Goal: Information Seeking & Learning: Understand process/instructions

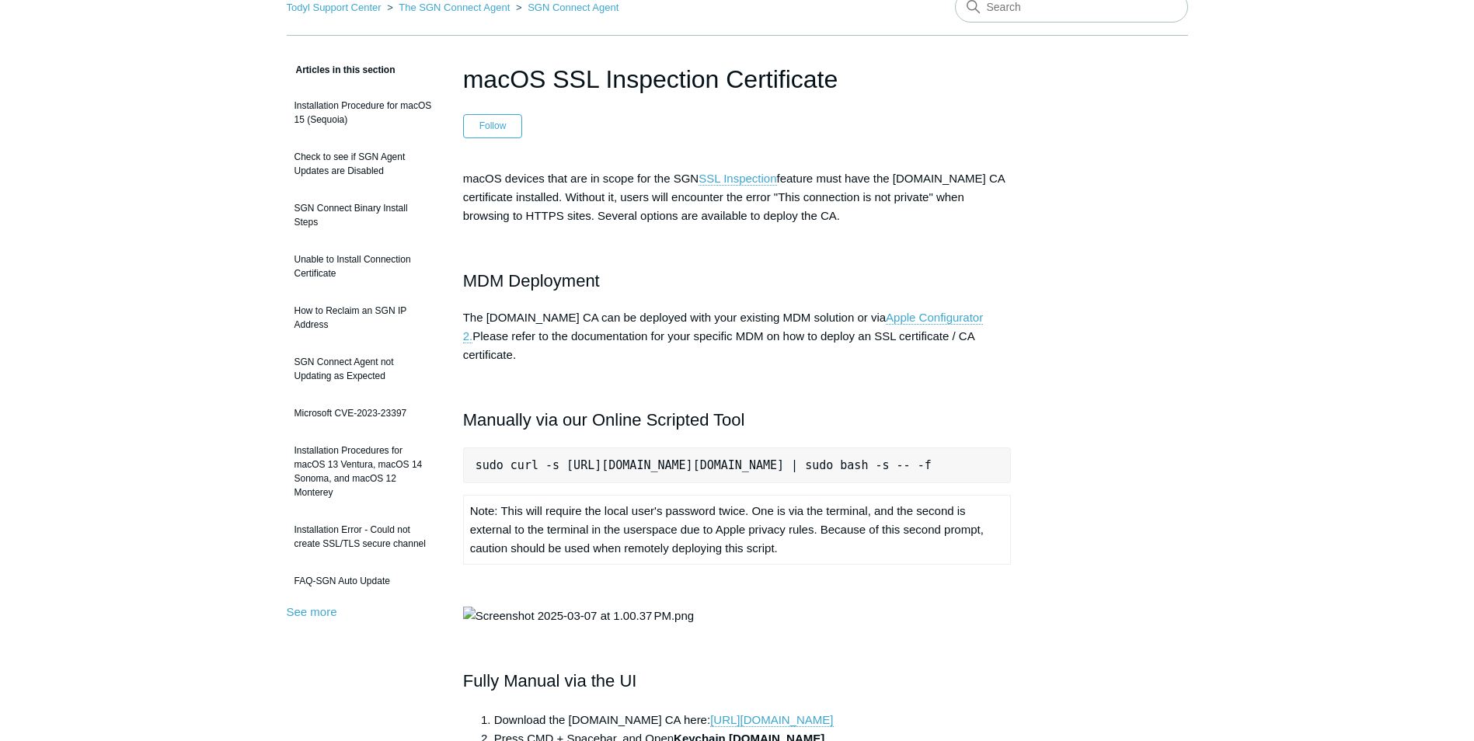
scroll to position [78, 0]
drag, startPoint x: 579, startPoint y: 478, endPoint x: 556, endPoint y: 477, distance: 22.5
click at [556, 477] on pre "sudo curl -s https://download.todyl.com/misc/macOS-install-CA.sh | sudo bash -s…" at bounding box center [737, 468] width 548 height 36
click at [689, 498] on td "Note: This will require the local user's password twice. One is via the termina…" at bounding box center [737, 532] width 548 height 69
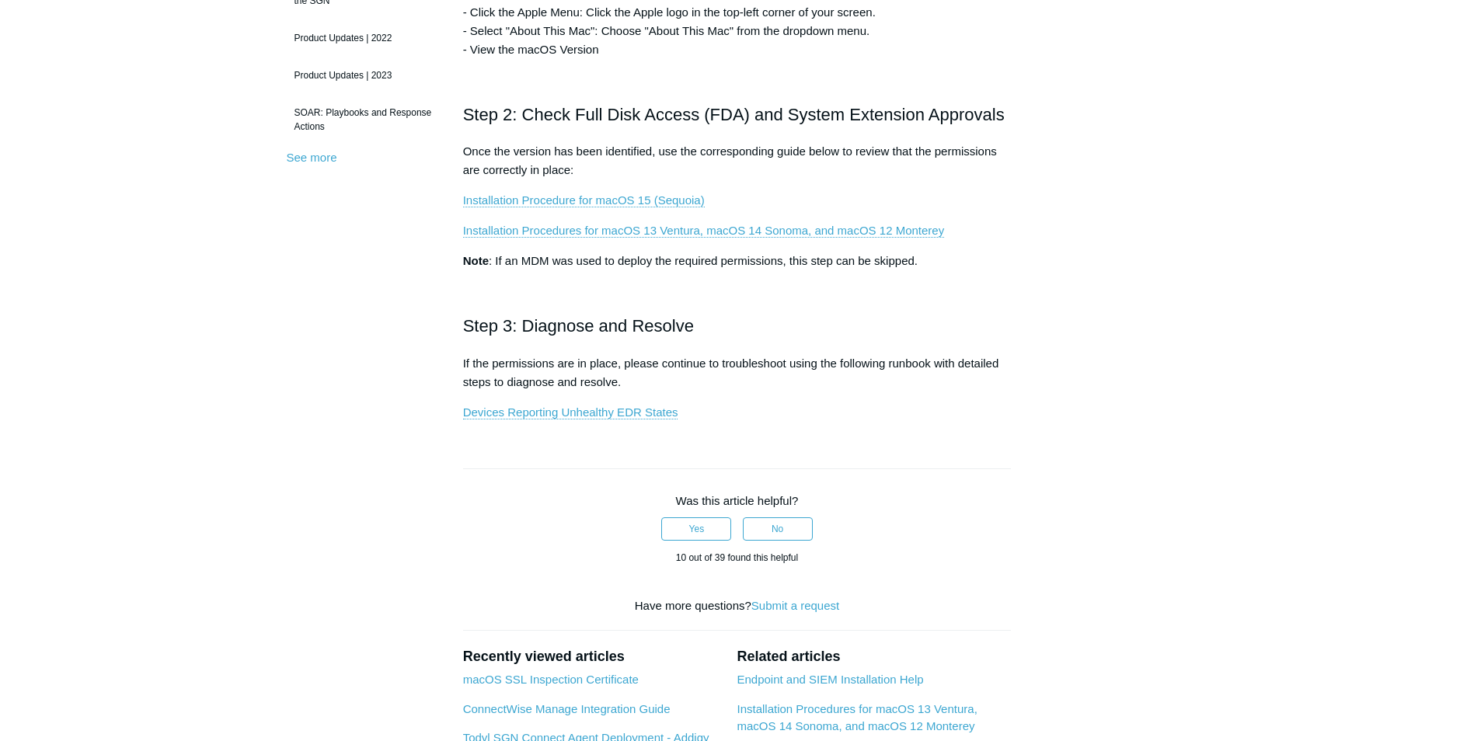
scroll to position [466, 0]
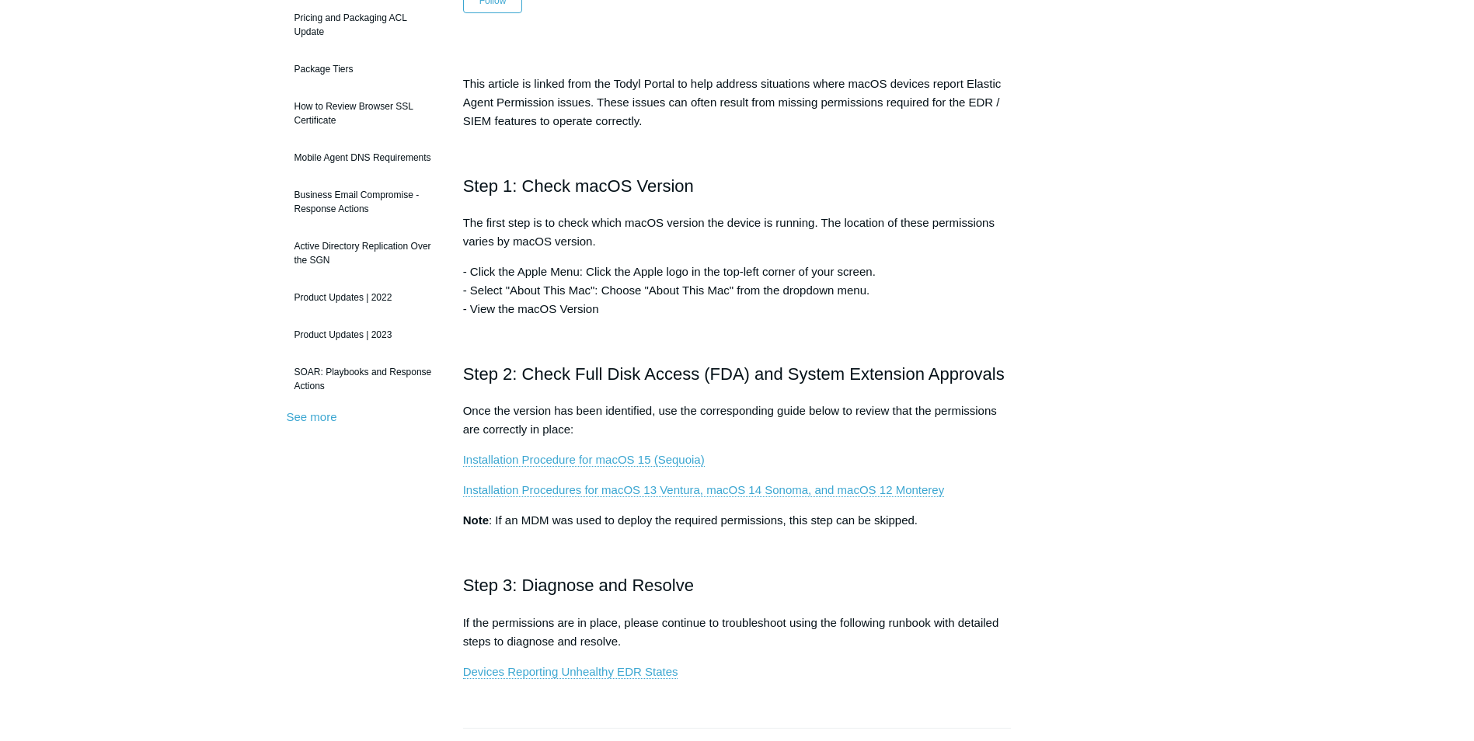
scroll to position [233, 0]
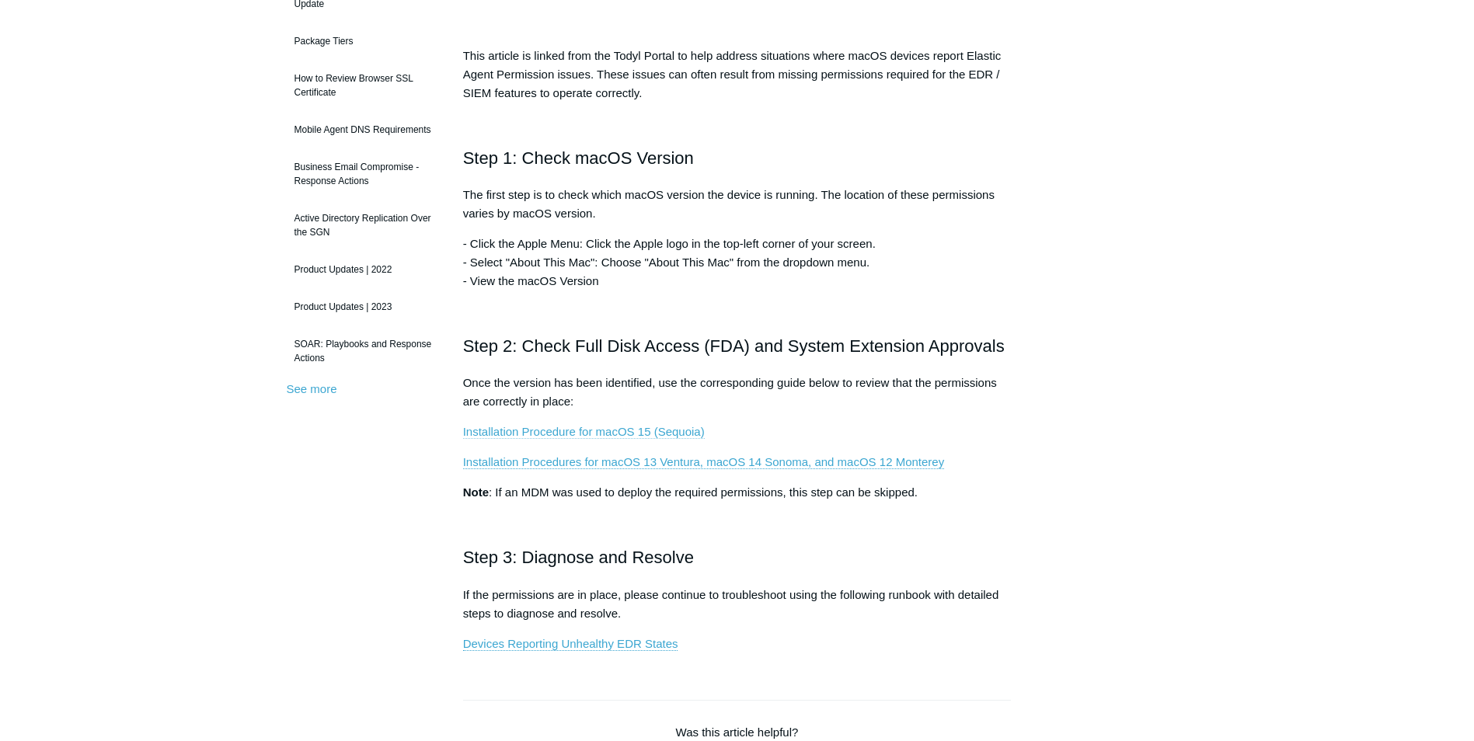
click at [627, 427] on link "Installation Procedure for macOS 15 (Sequoia)" at bounding box center [584, 432] width 242 height 14
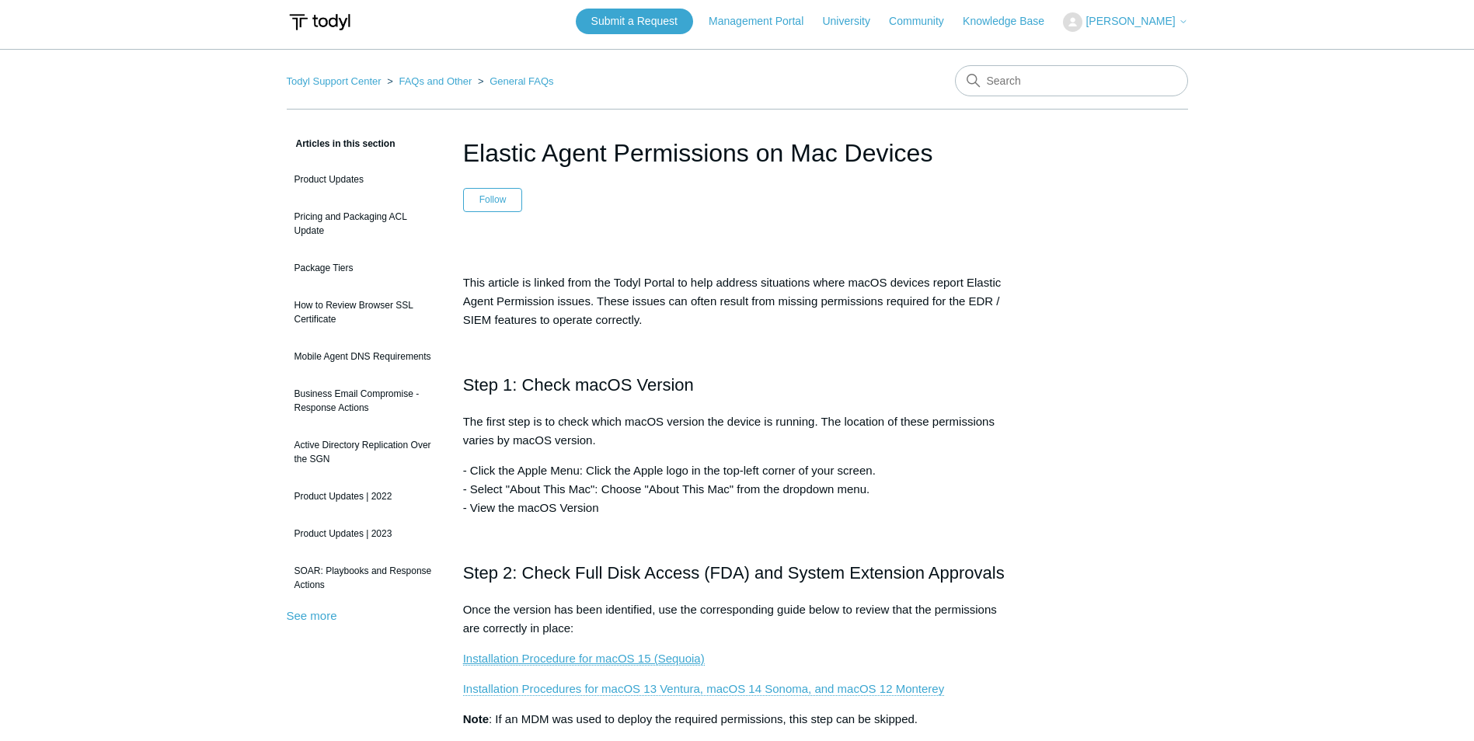
scroll to position [0, 0]
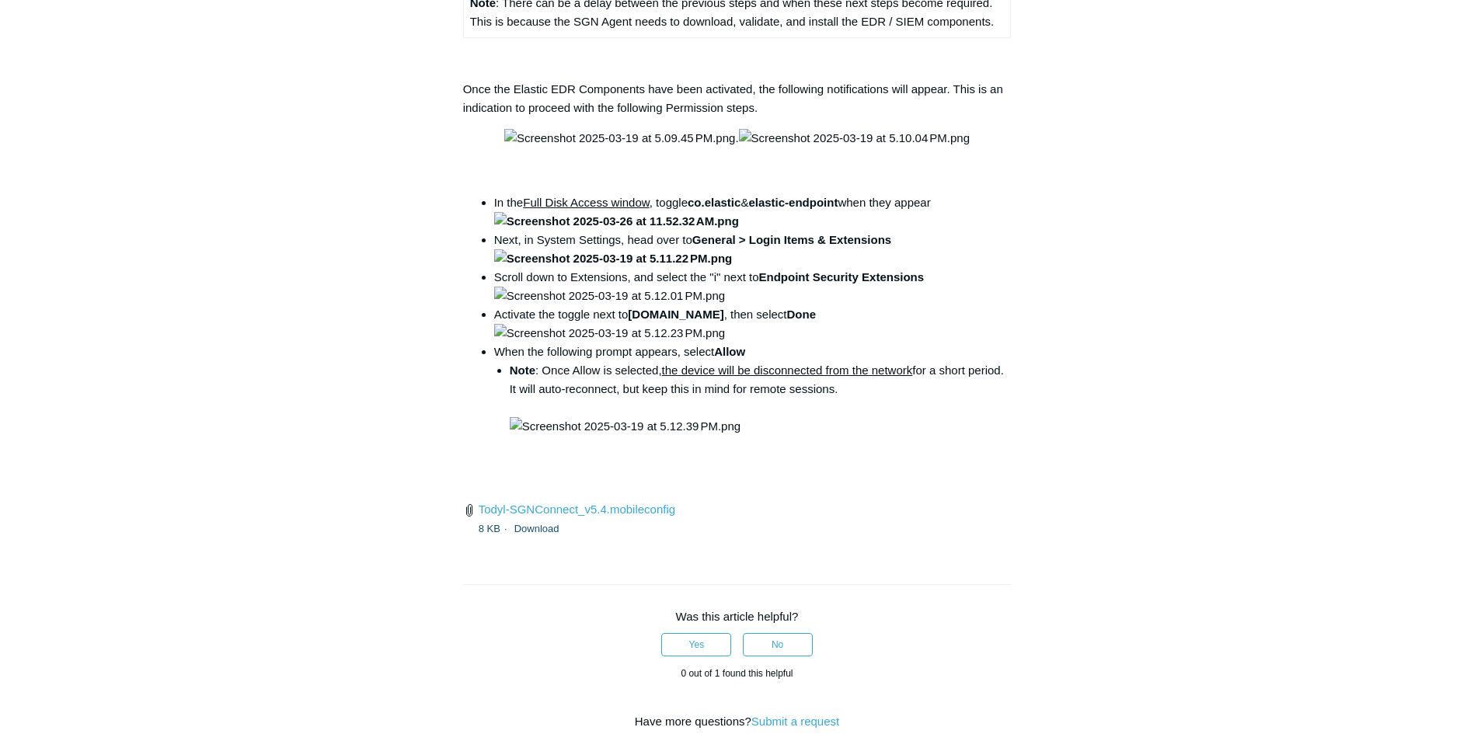
scroll to position [1787, 0]
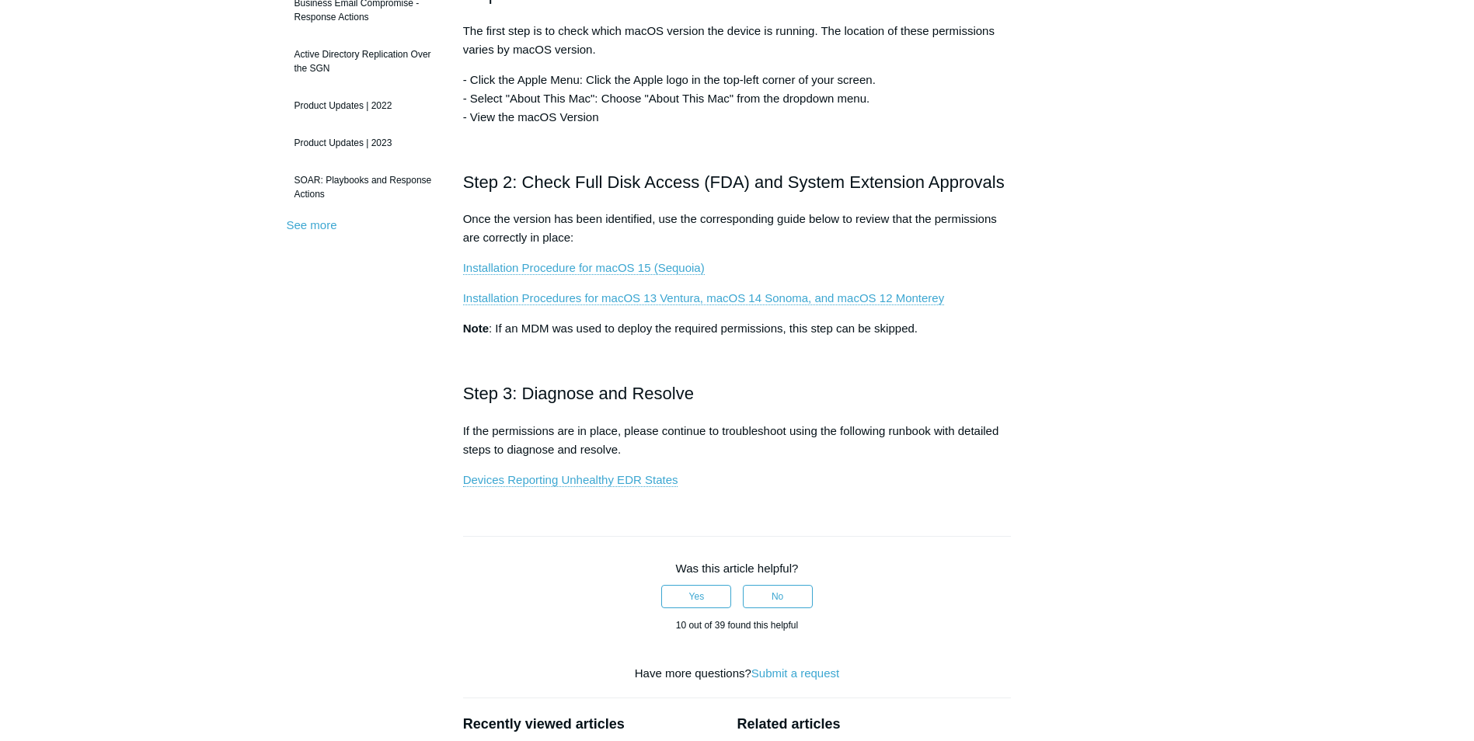
scroll to position [388, 0]
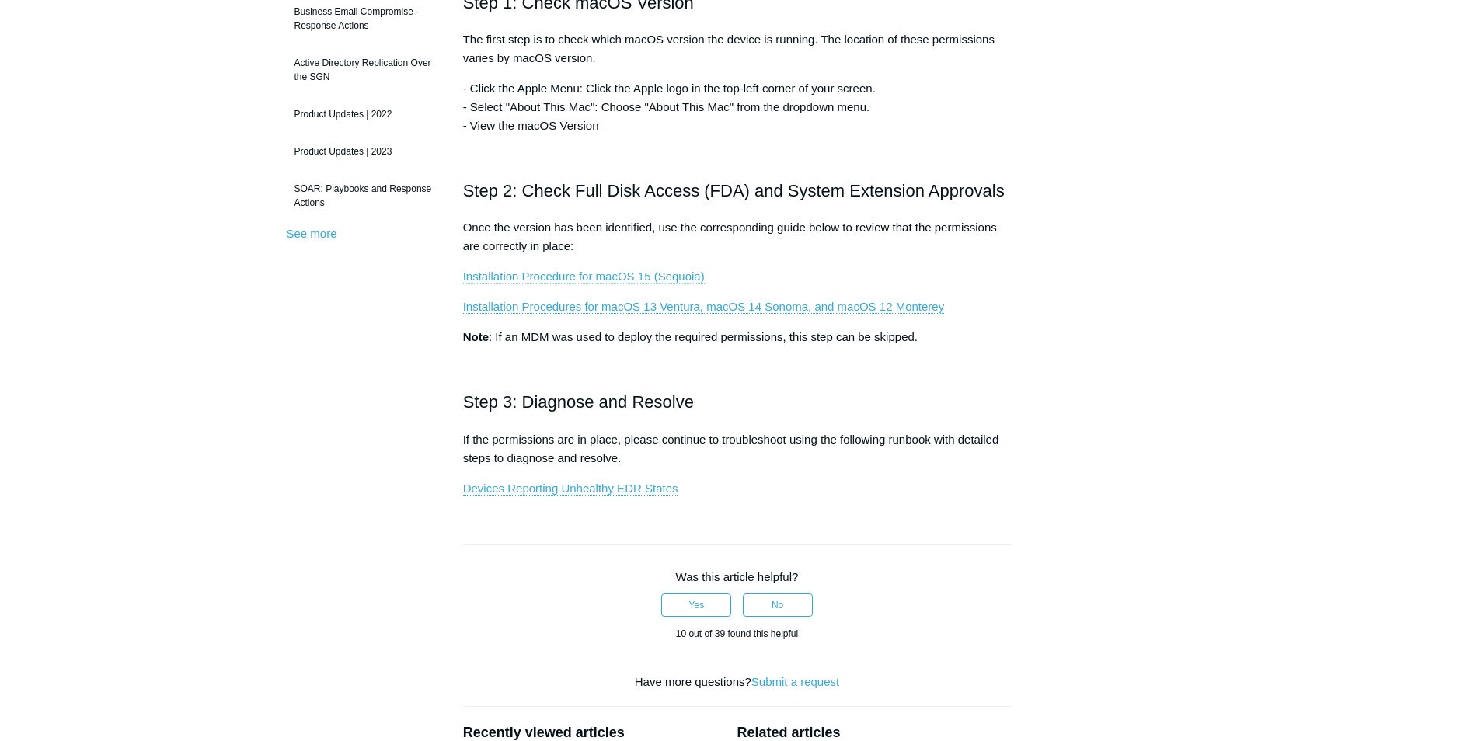
click at [642, 278] on link "Installation Procedure for macOS 15 (Sequoia)" at bounding box center [584, 277] width 242 height 14
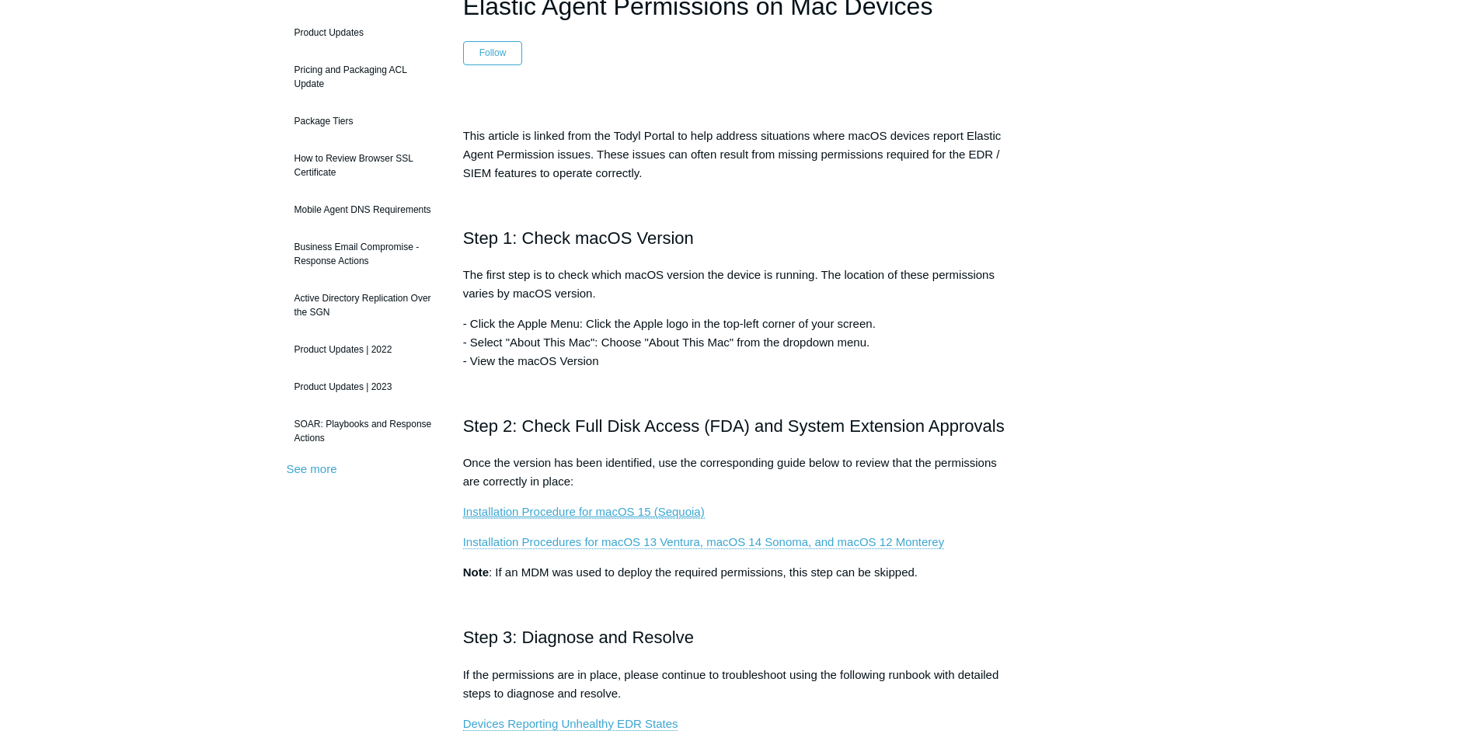
scroll to position [155, 0]
click at [657, 515] on link "Installation Procedure for macOS 15 (Sequoia)" at bounding box center [584, 510] width 242 height 14
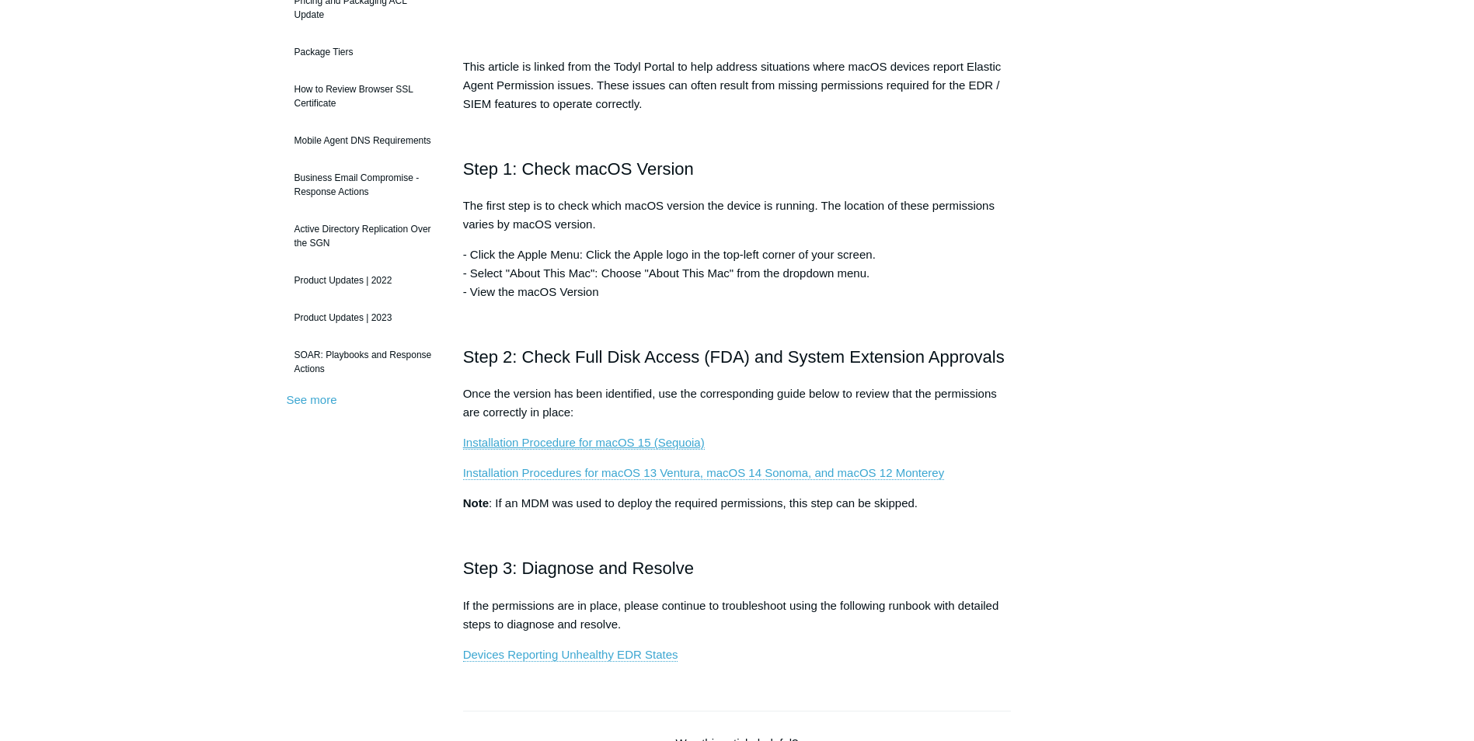
scroll to position [311, 0]
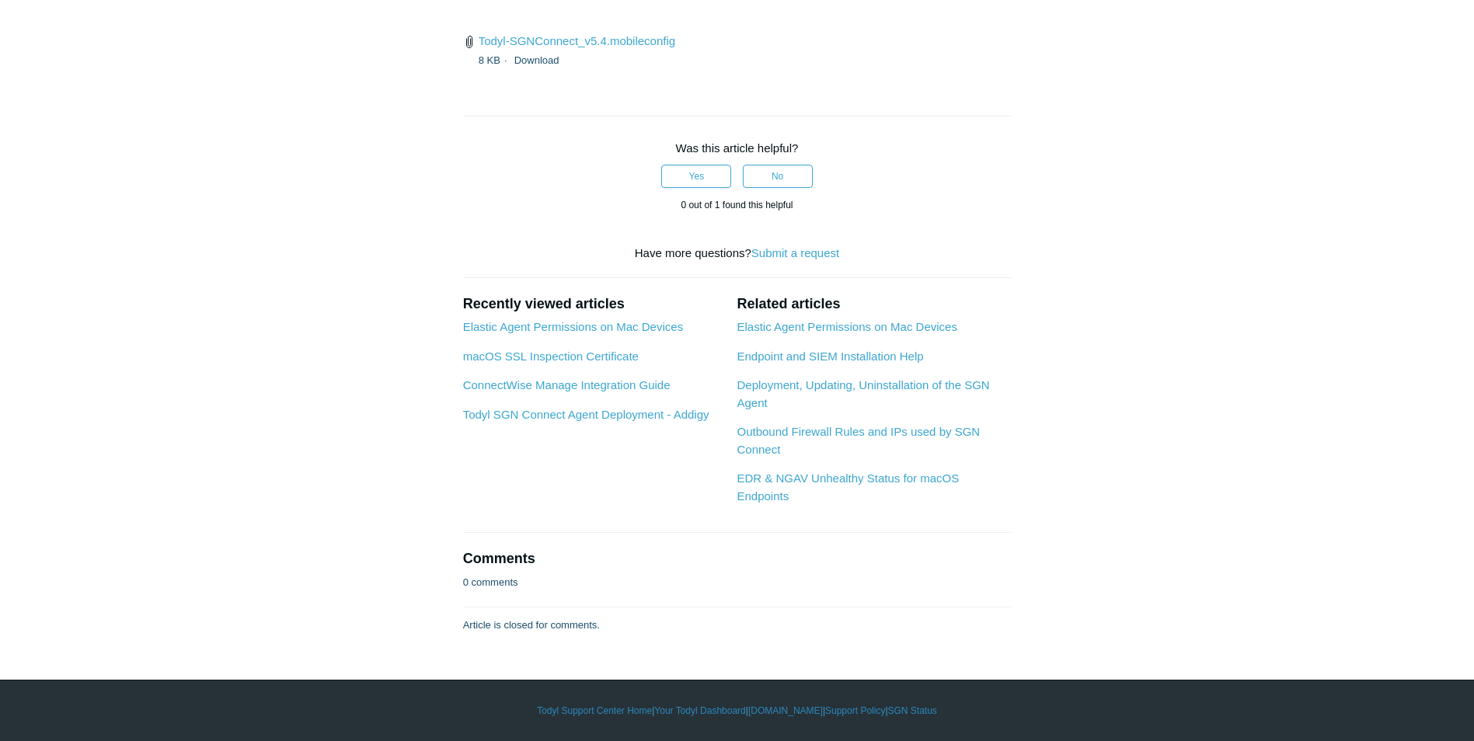
scroll to position [3185, 0]
drag, startPoint x: 463, startPoint y: 257, endPoint x: 764, endPoint y: 273, distance: 301.1
click at [548, 47] on link "Todyl-SGNConnect_v5.4.mobileconfig" at bounding box center [577, 40] width 197 height 13
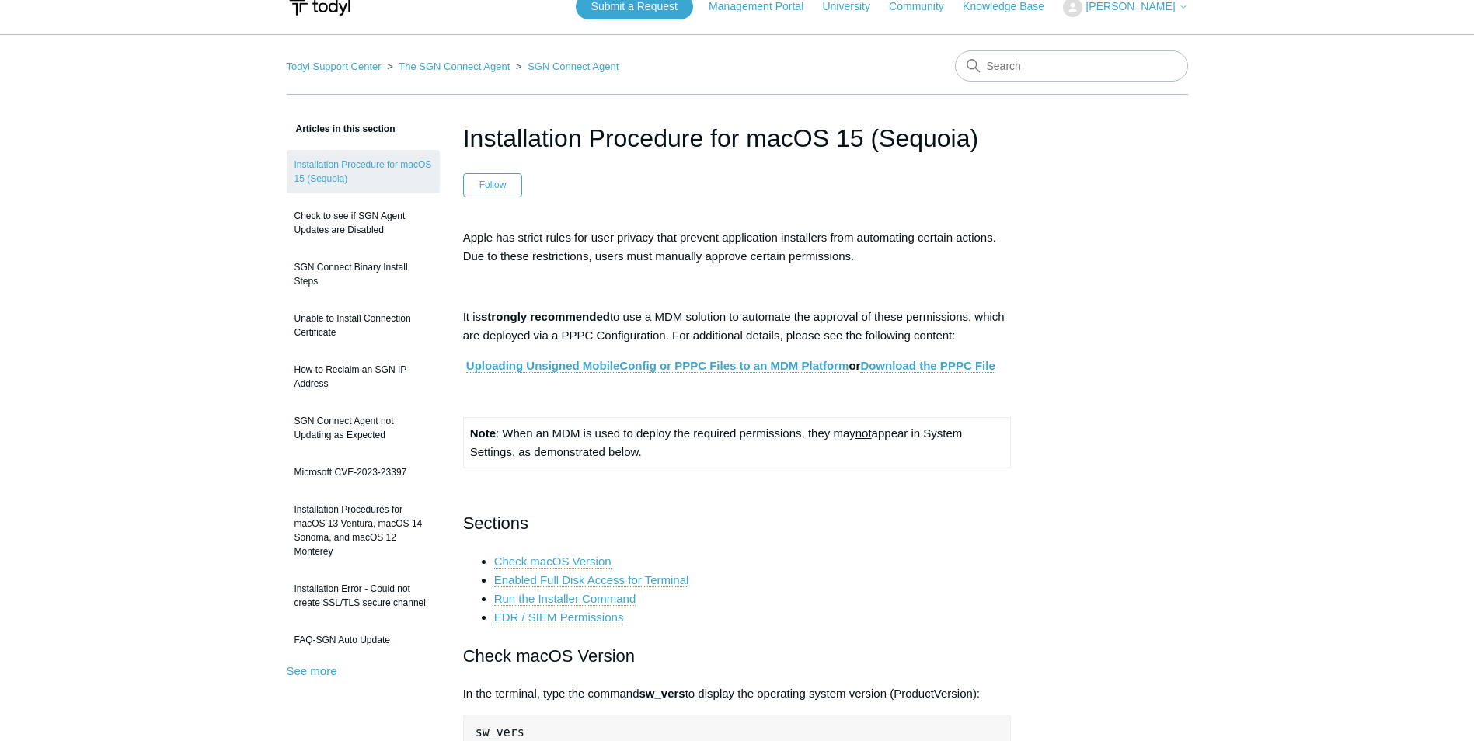
scroll to position [0, 0]
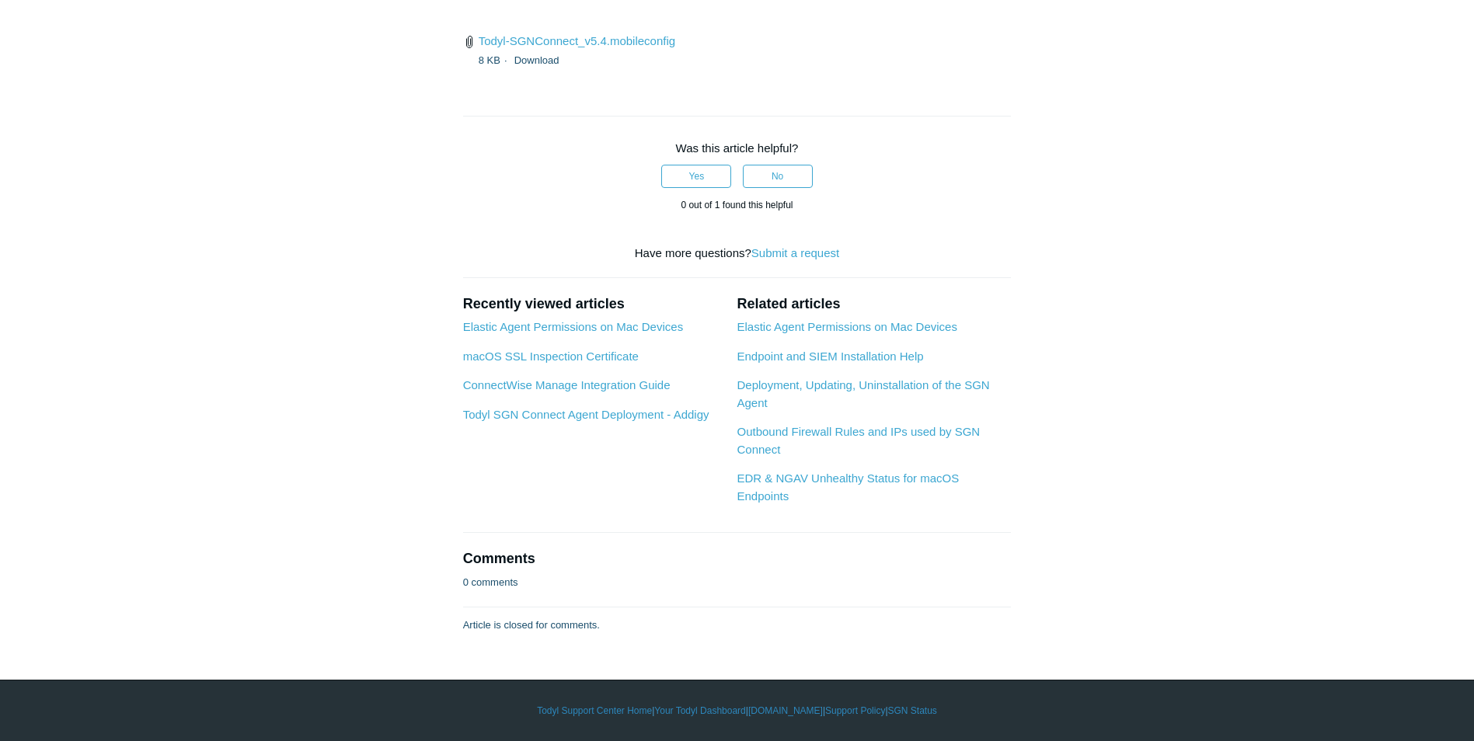
scroll to position [5063, 0]
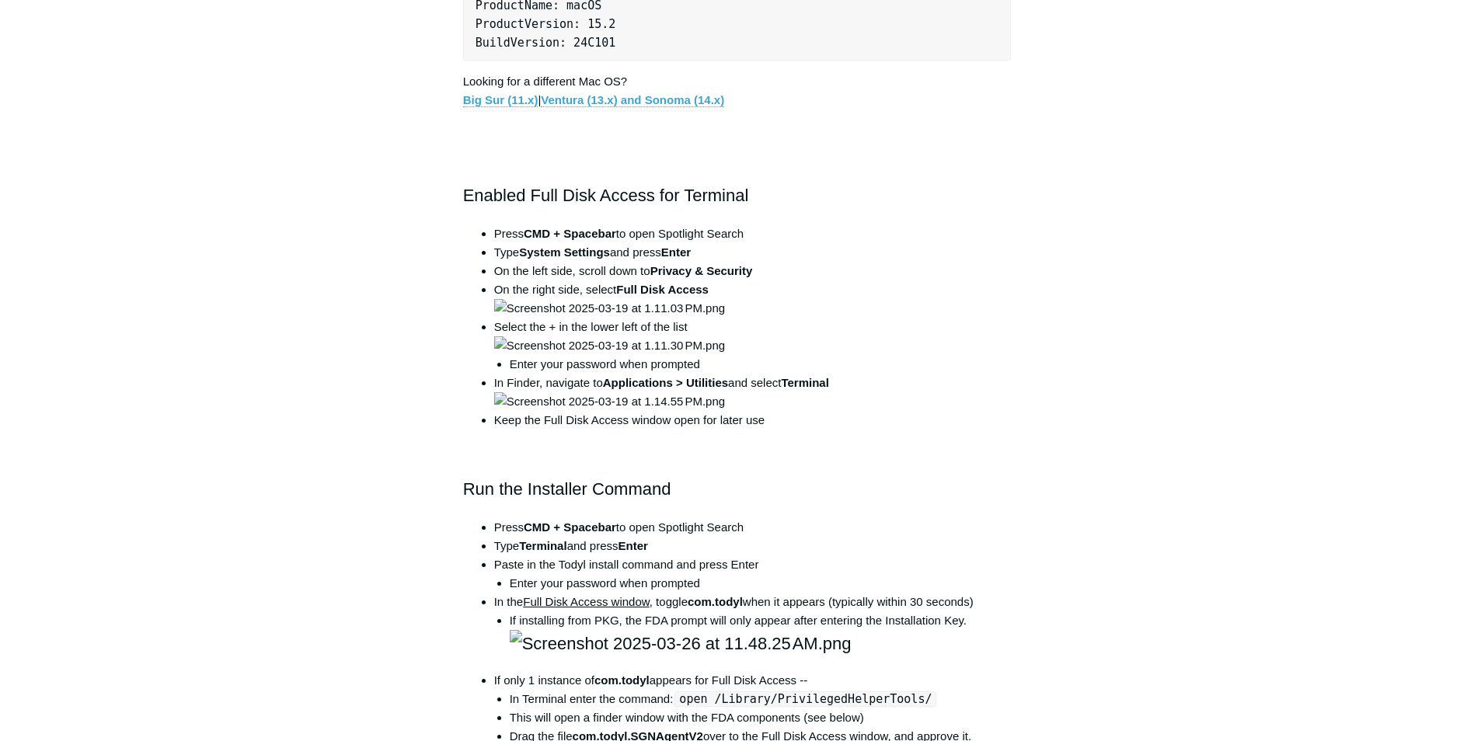
scroll to position [932, 0]
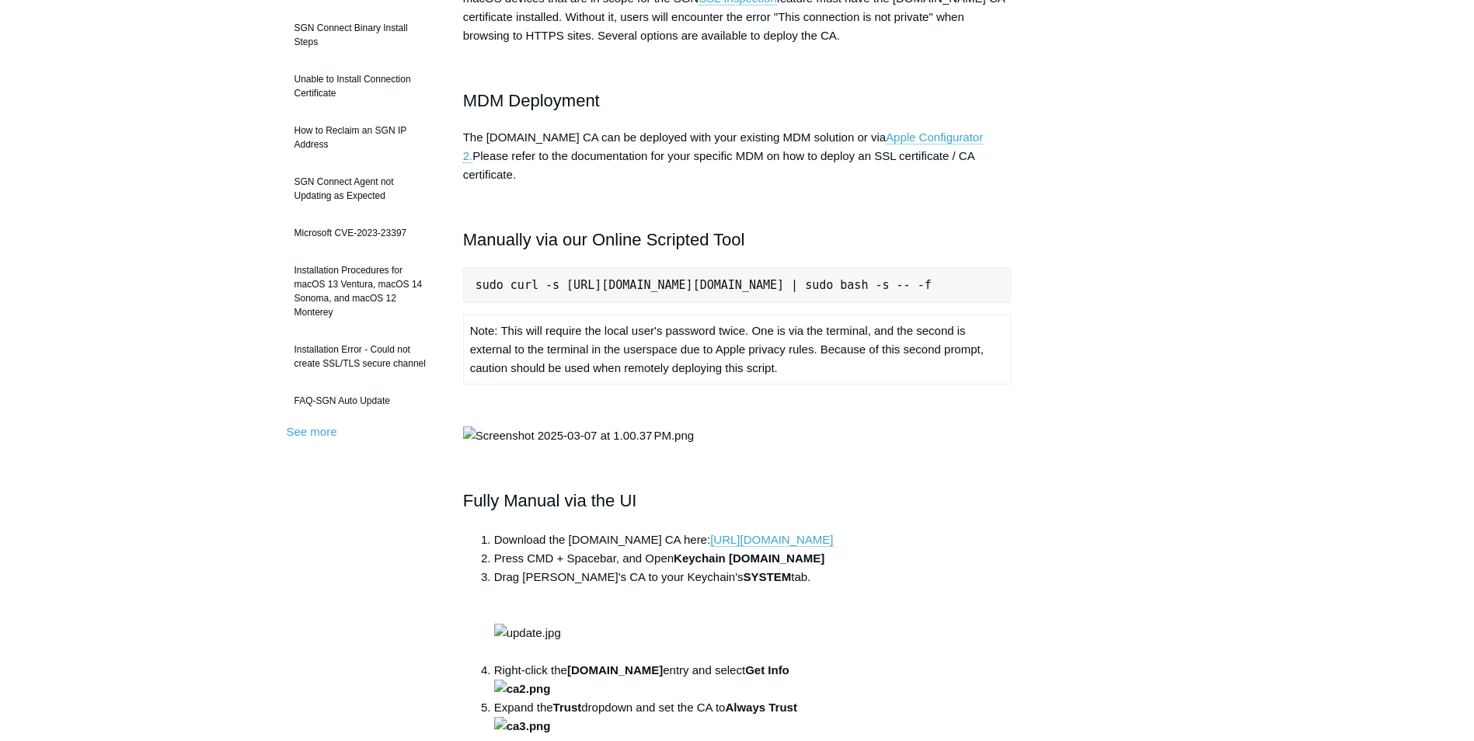
scroll to position [233, 0]
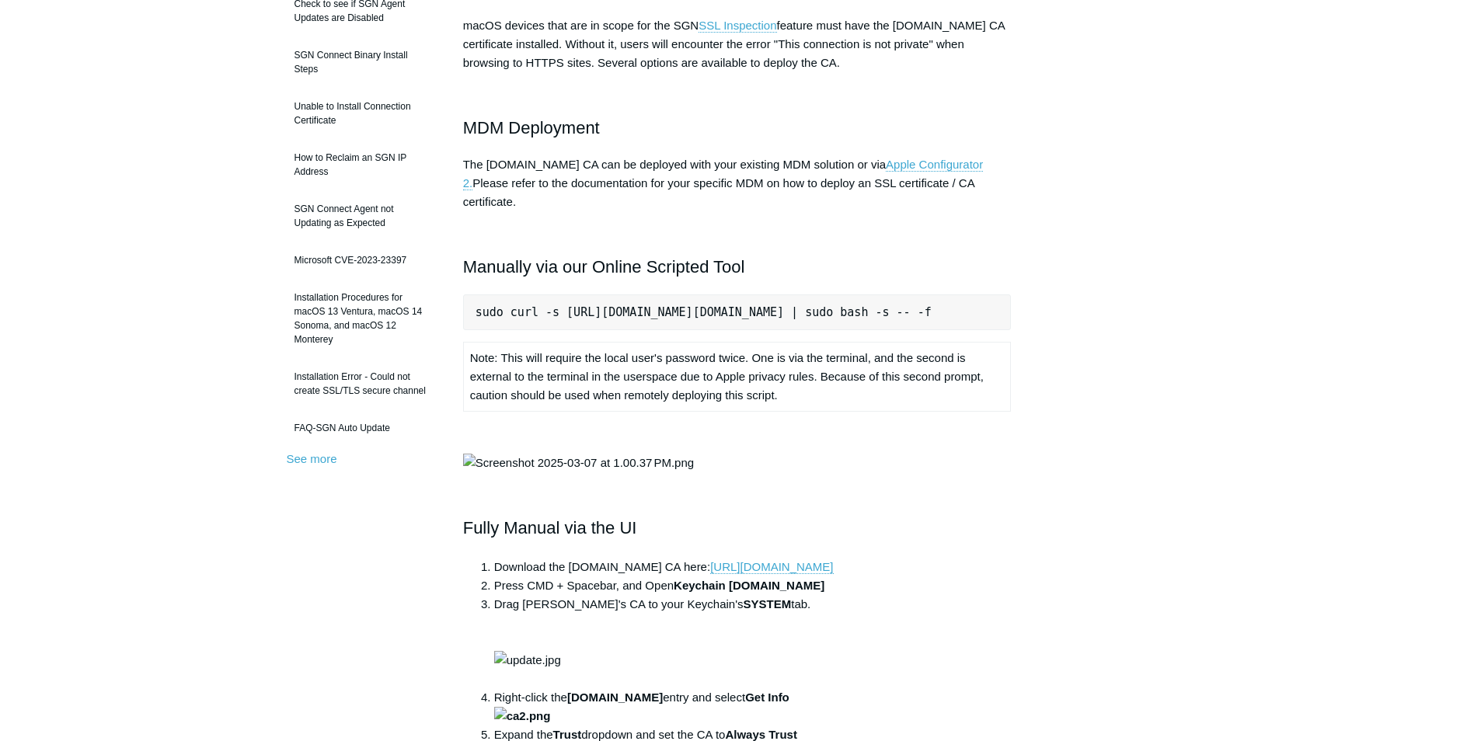
click at [620, 297] on pre "sudo curl -s [URL][DOMAIN_NAME][DOMAIN_NAME] | sudo bash -s -- -f" at bounding box center [737, 312] width 548 height 36
copy pre "sudo curl -s [URL][DOMAIN_NAME][DOMAIN_NAME] | sudo bash -s -- -f"
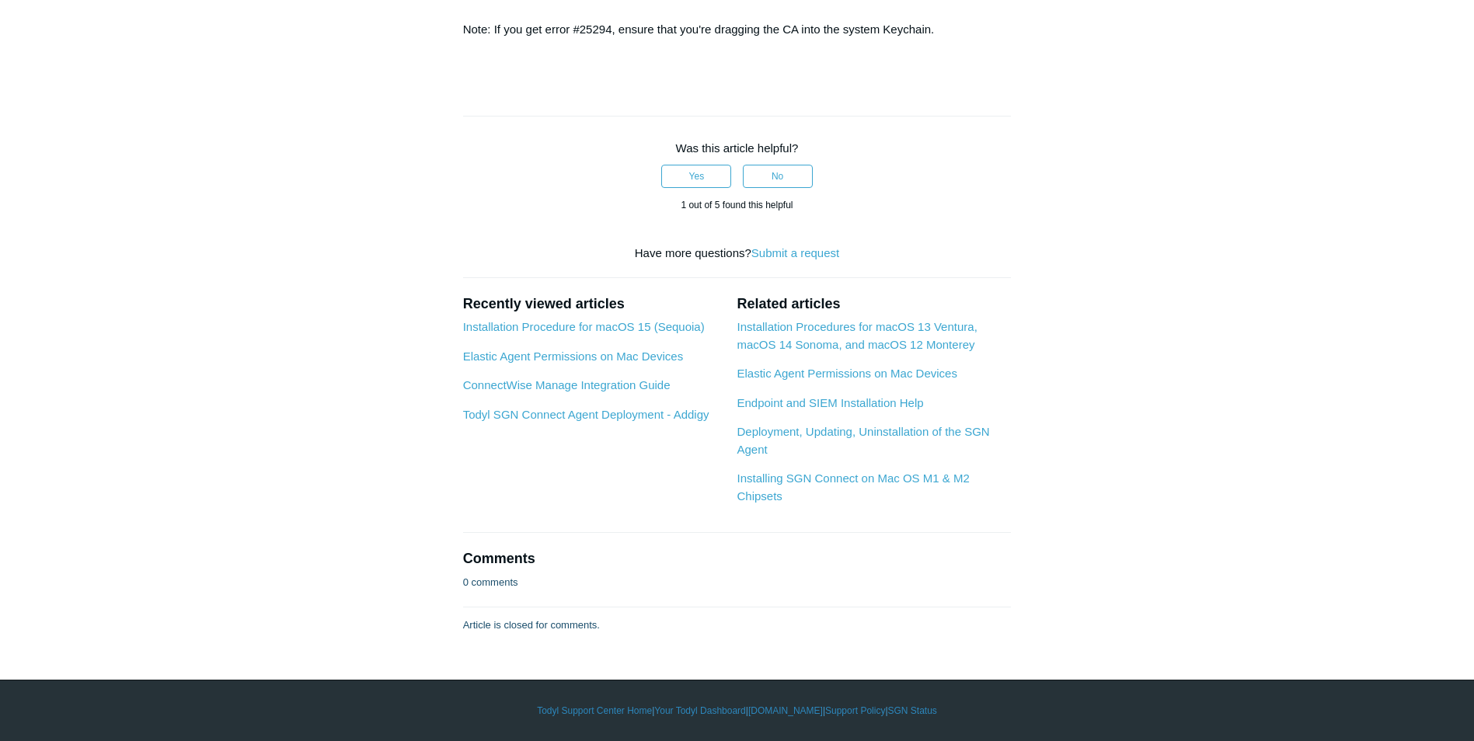
scroll to position [1631, 0]
